Goal: Check status: Check status

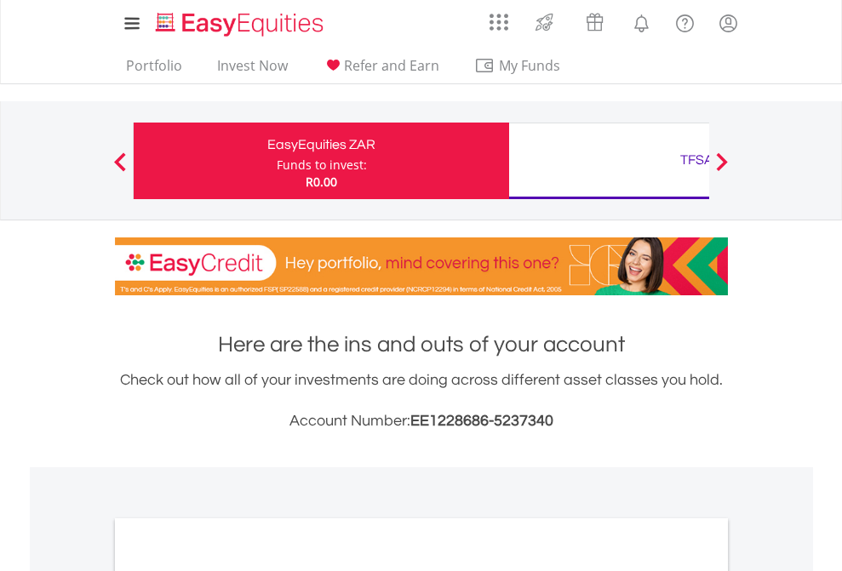
click at [277, 161] on div "Funds to invest:" at bounding box center [322, 165] width 90 height 17
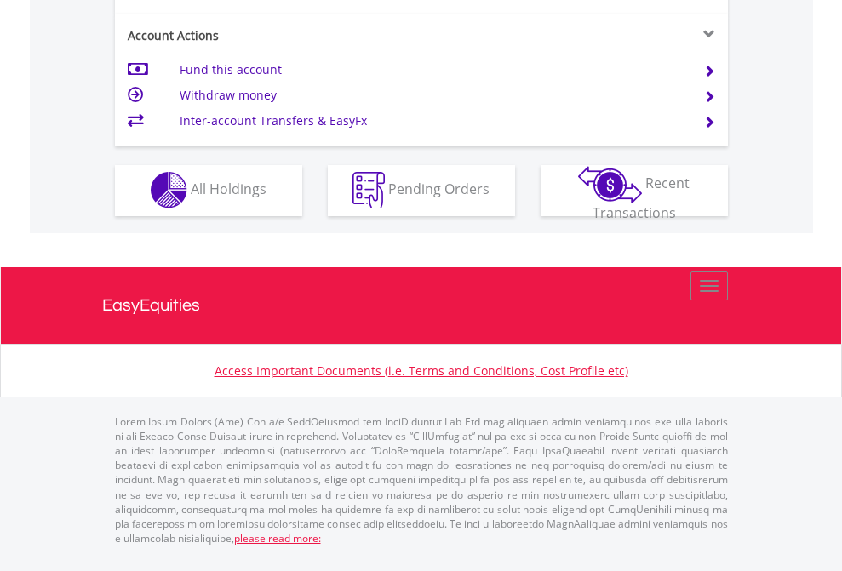
scroll to position [1592, 0]
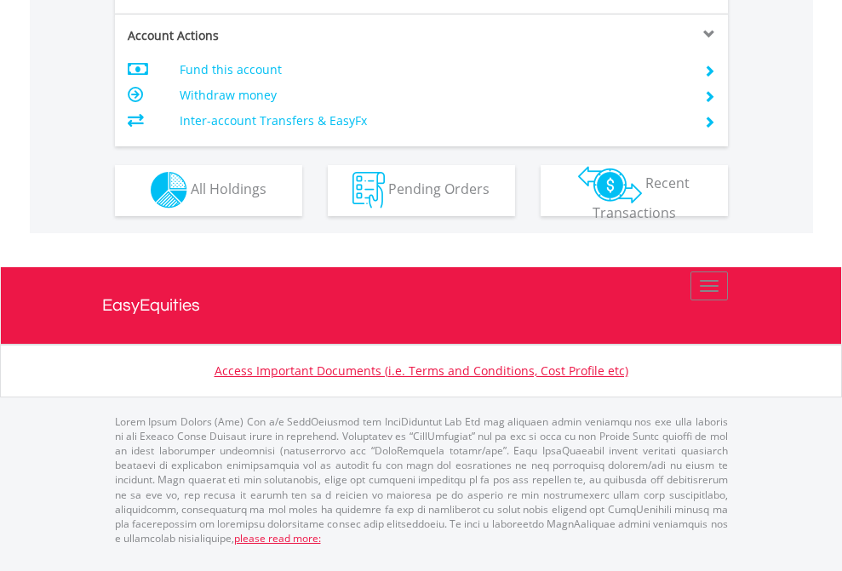
scroll to position [1592, 0]
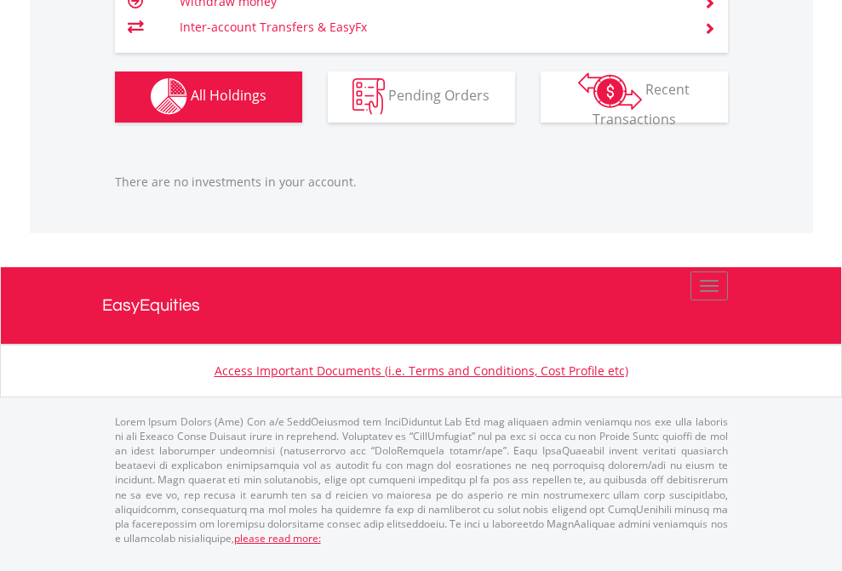
scroll to position [164, 267]
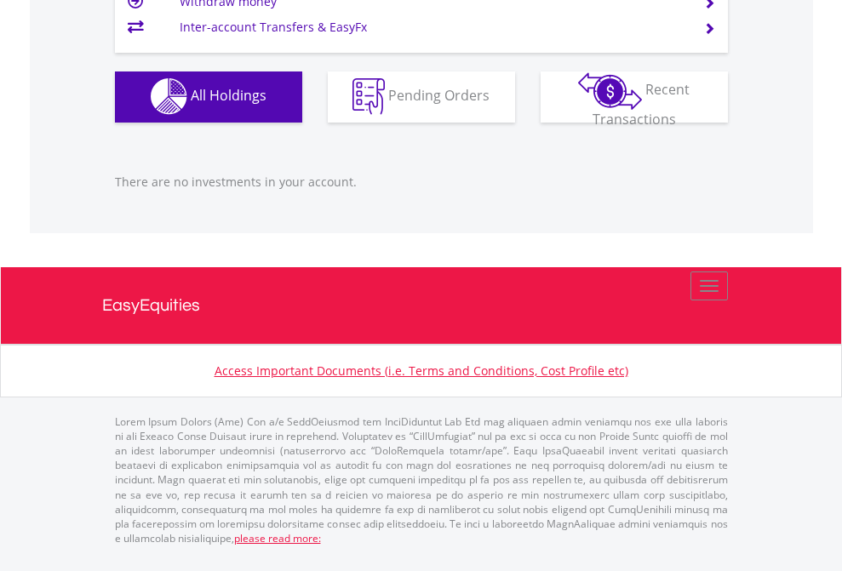
scroll to position [164, 267]
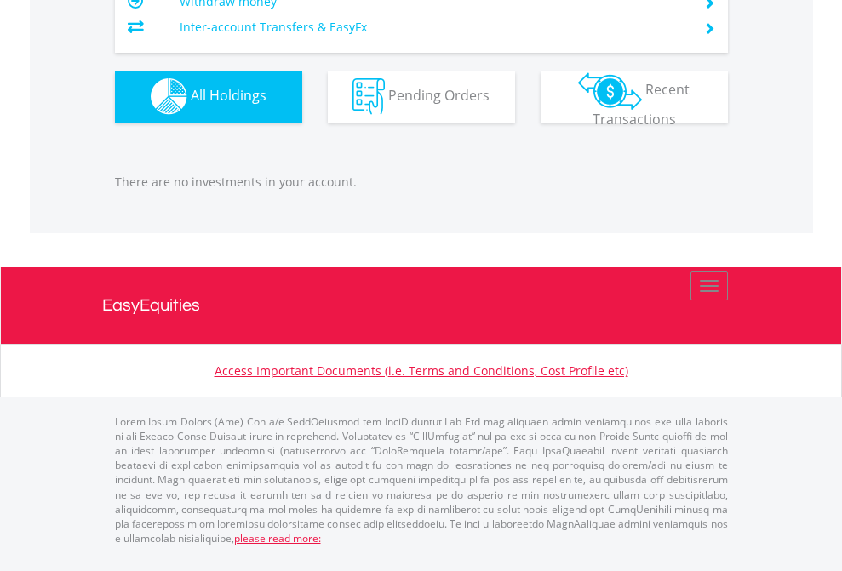
scroll to position [164, 267]
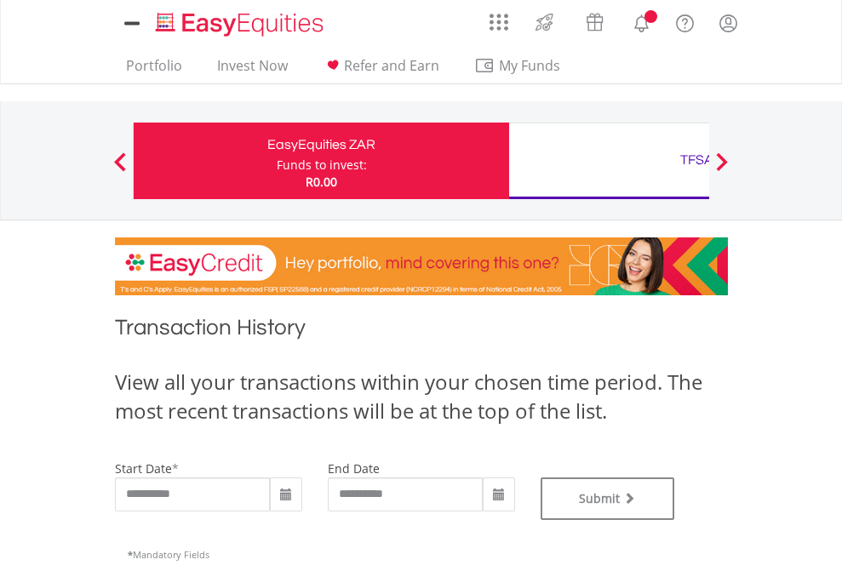
type input "**********"
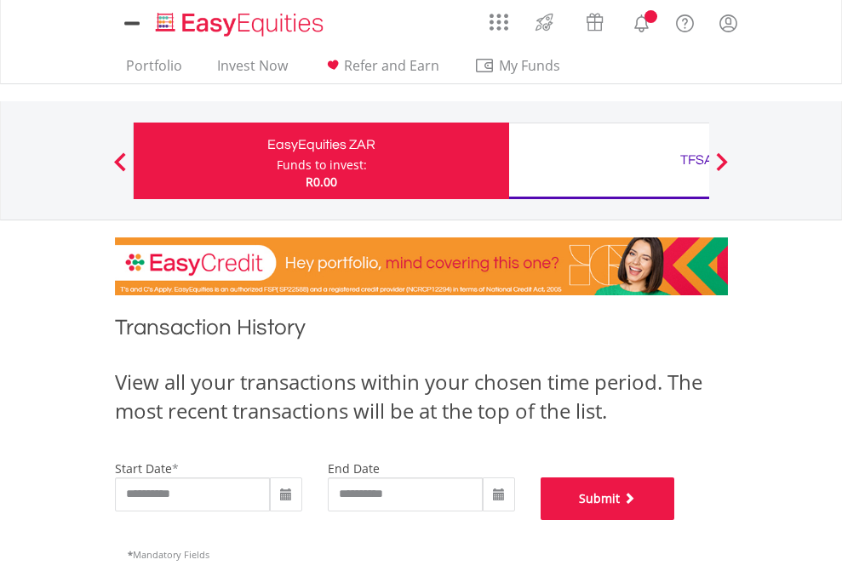
click at [675, 520] on button "Submit" at bounding box center [608, 499] width 135 height 43
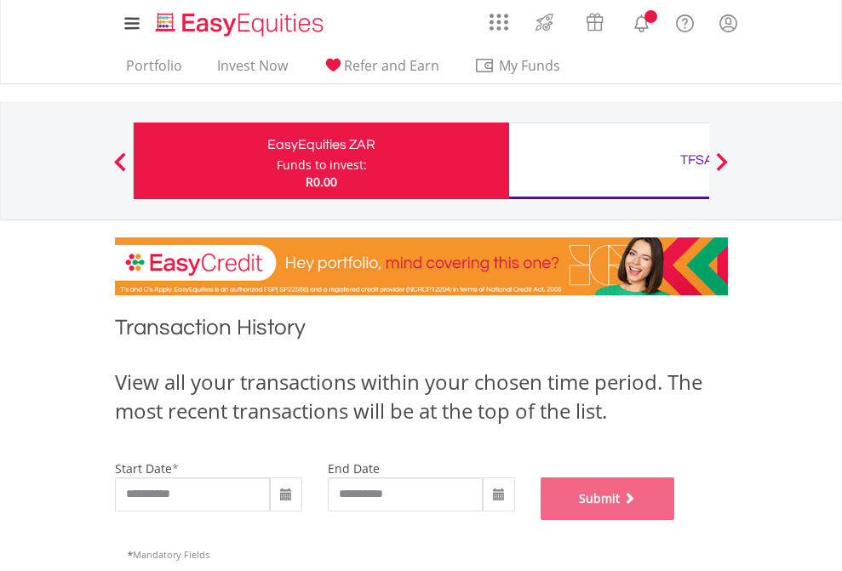
scroll to position [691, 0]
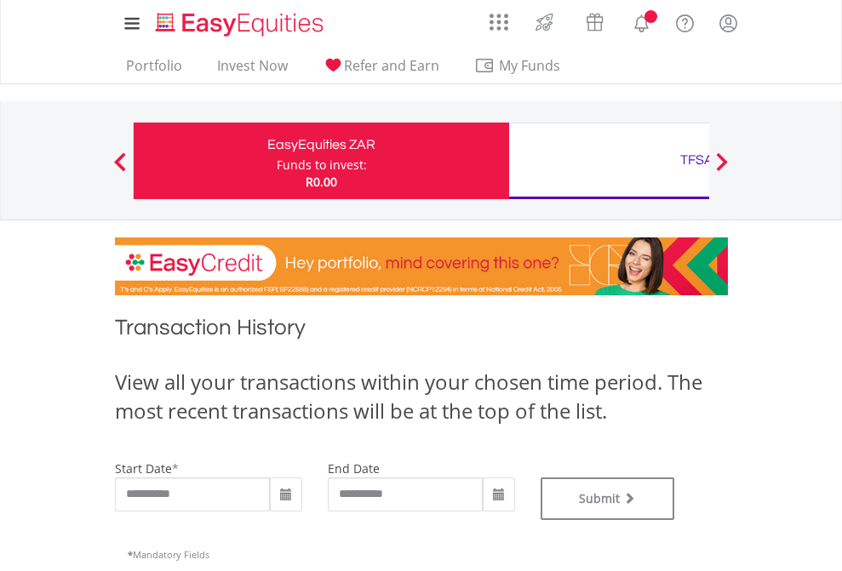
click at [609, 161] on div "TFSA" at bounding box center [696, 160] width 355 height 24
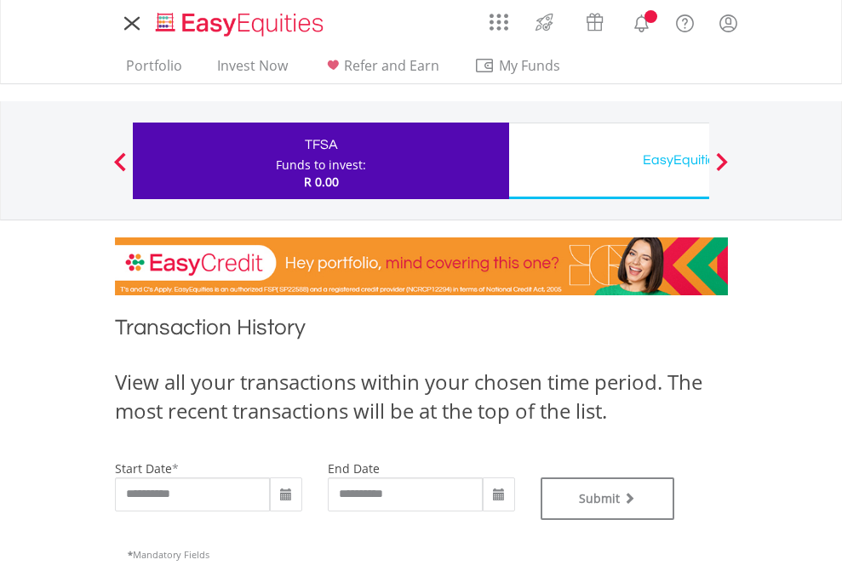
type input "**********"
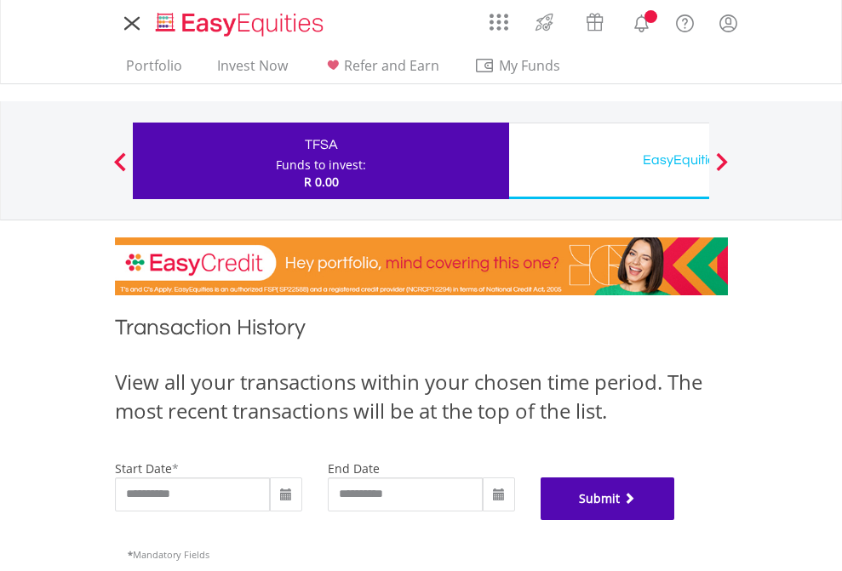
click at [675, 520] on button "Submit" at bounding box center [608, 499] width 135 height 43
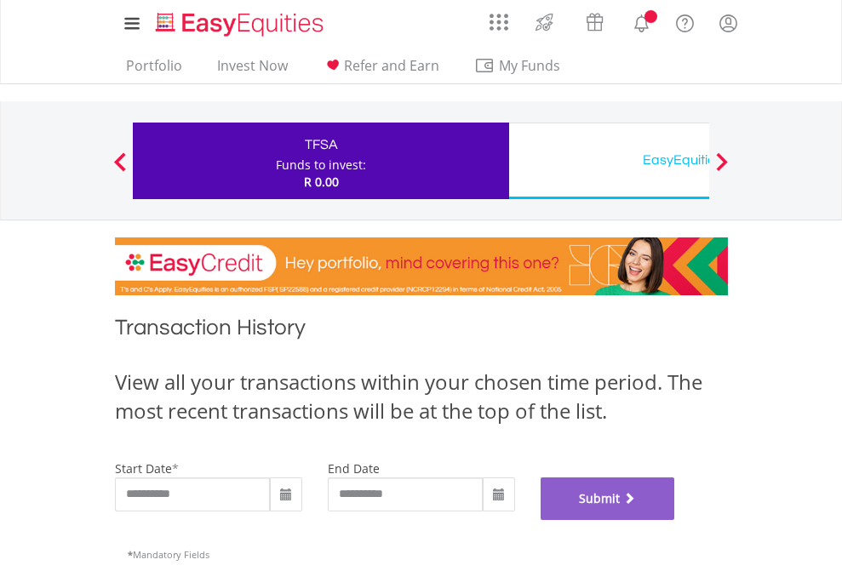
scroll to position [691, 0]
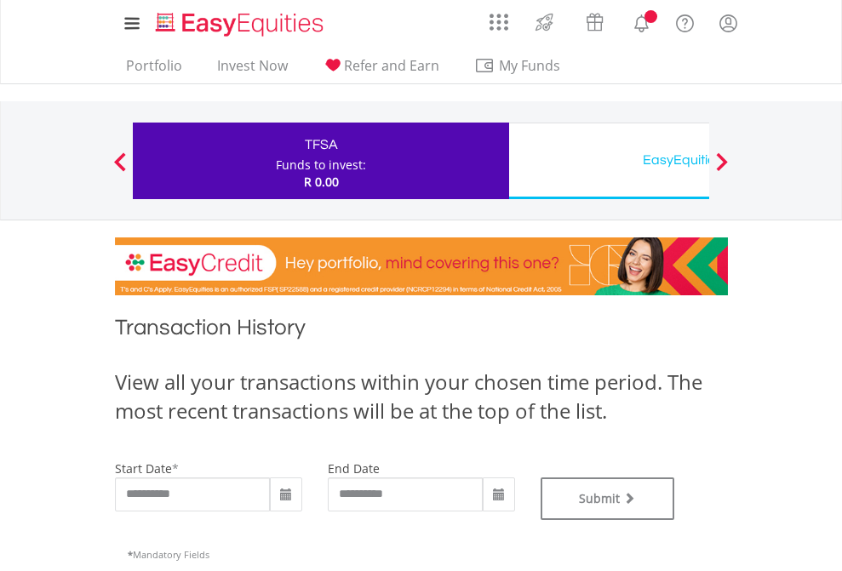
click at [609, 161] on div "EasyEquities USD" at bounding box center [696, 160] width 355 height 24
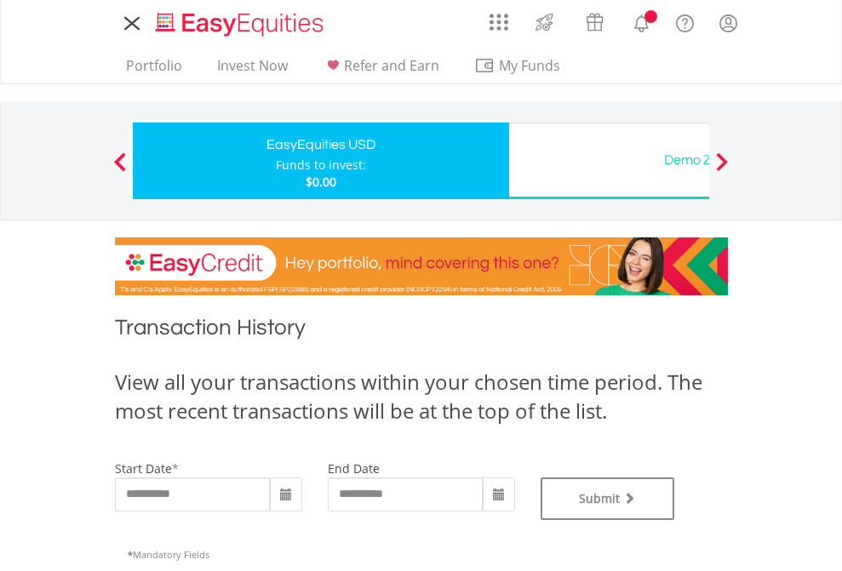
type input "**********"
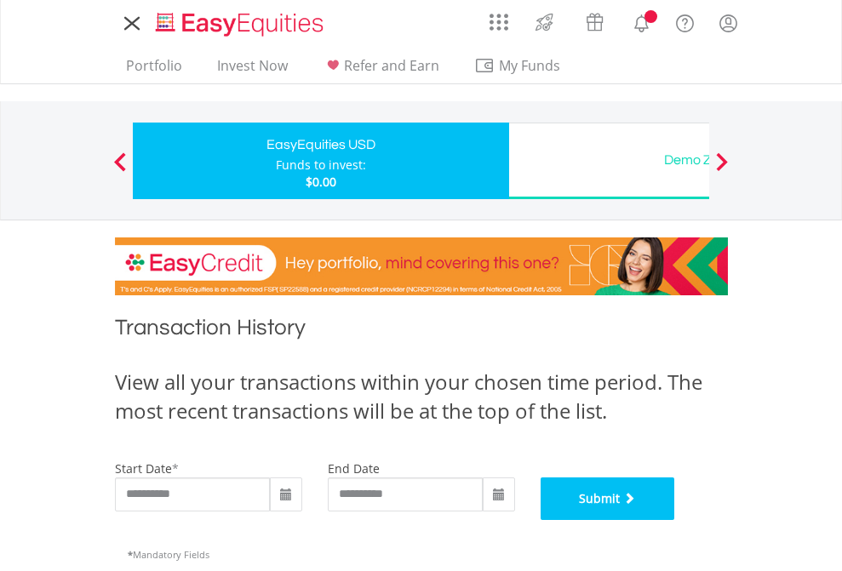
click at [675, 520] on button "Submit" at bounding box center [608, 499] width 135 height 43
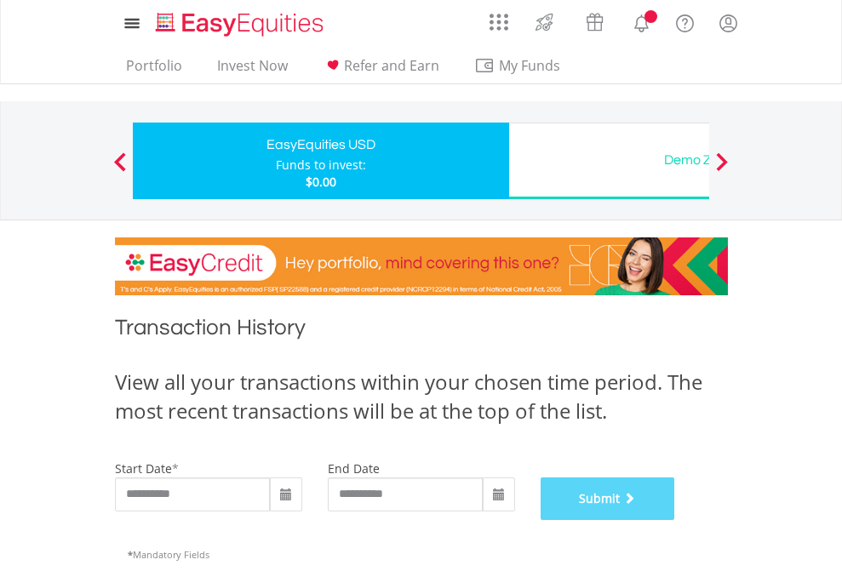
scroll to position [691, 0]
